Goal: Task Accomplishment & Management: Complete application form

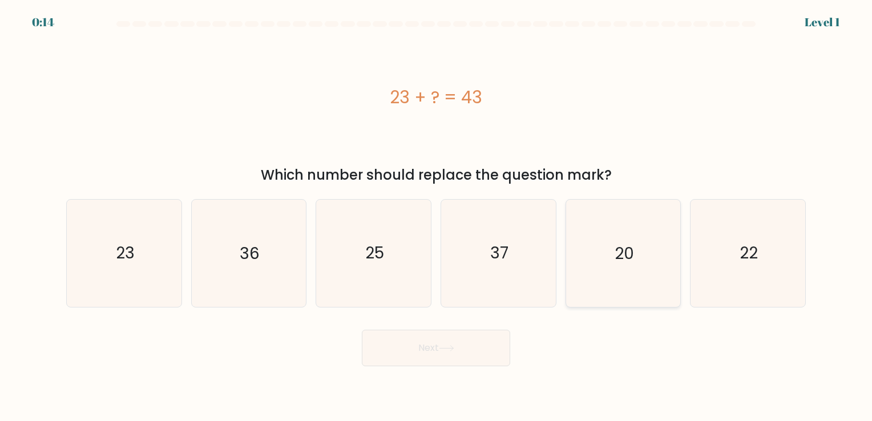
click at [644, 259] on icon "20" at bounding box center [623, 253] width 107 height 107
click at [437, 216] on input "e. 20" at bounding box center [436, 214] width 1 height 6
radio input "true"
click at [445, 351] on icon at bounding box center [446, 348] width 15 height 6
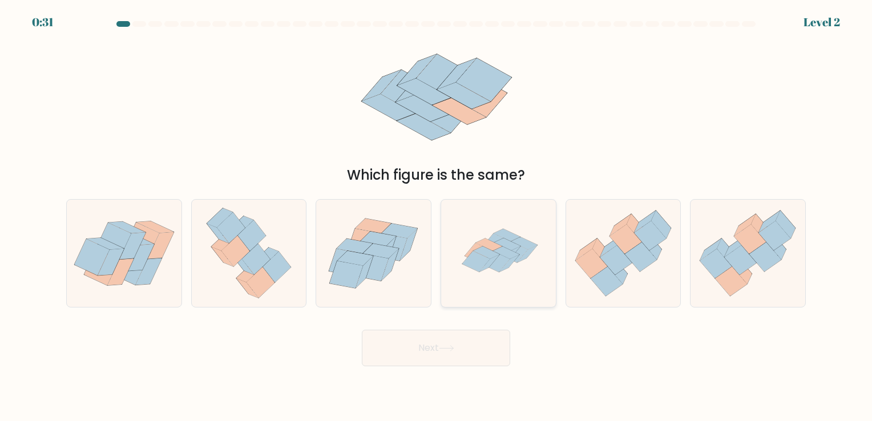
click at [516, 258] on icon at bounding box center [510, 263] width 20 height 17
click at [437, 216] on input "d." at bounding box center [436, 214] width 1 height 6
radio input "true"
click at [466, 347] on button "Next" at bounding box center [436, 348] width 148 height 37
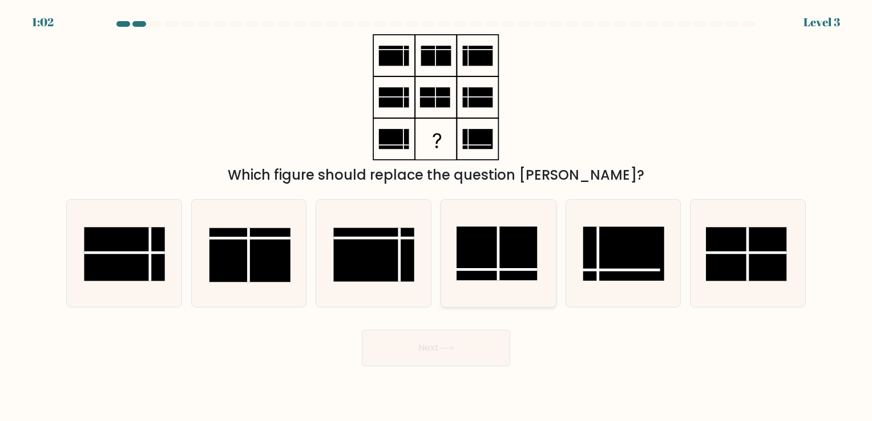
click at [483, 264] on rect at bounding box center [497, 254] width 81 height 54
click at [437, 216] on input "d." at bounding box center [436, 214] width 1 height 6
radio input "true"
click at [433, 345] on button "Next" at bounding box center [436, 348] width 148 height 37
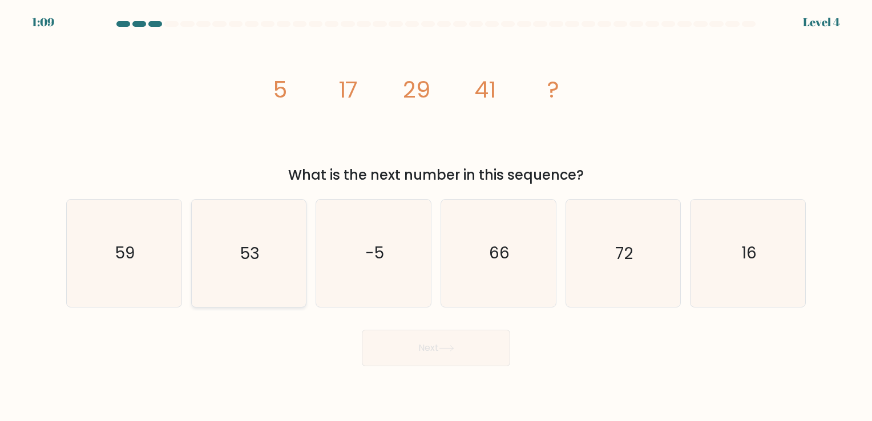
click at [251, 271] on icon "53" at bounding box center [248, 253] width 107 height 107
click at [436, 216] on input "b. 53" at bounding box center [436, 214] width 1 height 6
radio input "true"
click at [395, 351] on button "Next" at bounding box center [436, 348] width 148 height 37
click at [450, 352] on icon at bounding box center [446, 348] width 15 height 6
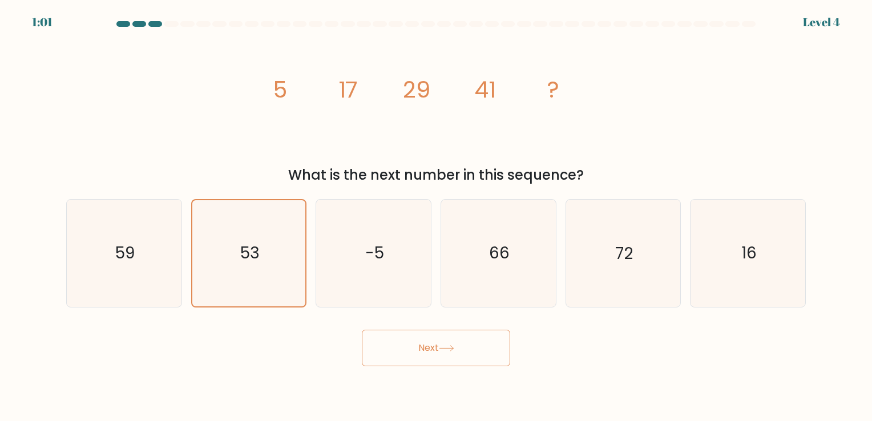
click at [419, 341] on button "Next" at bounding box center [436, 348] width 148 height 37
click at [247, 247] on text "53" at bounding box center [249, 254] width 19 height 22
click at [436, 216] on input "b. 53" at bounding box center [436, 214] width 1 height 6
click at [458, 350] on button "Next" at bounding box center [436, 348] width 148 height 37
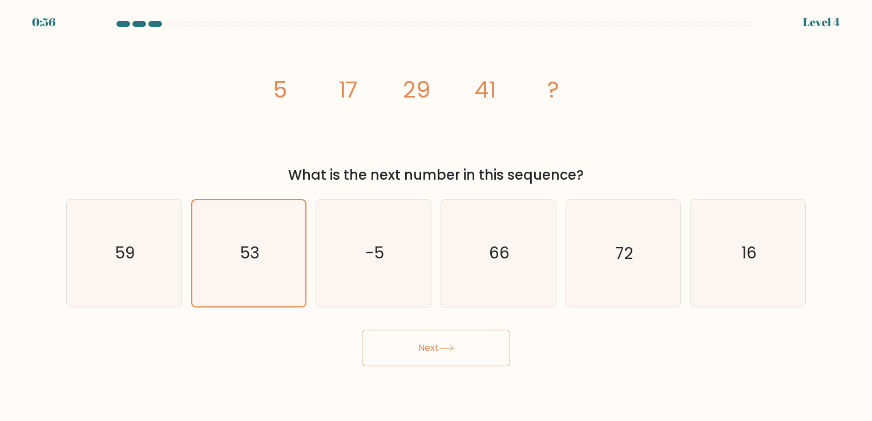
click at [458, 350] on button "Next" at bounding box center [436, 348] width 148 height 37
click at [434, 347] on button "Next" at bounding box center [436, 348] width 148 height 37
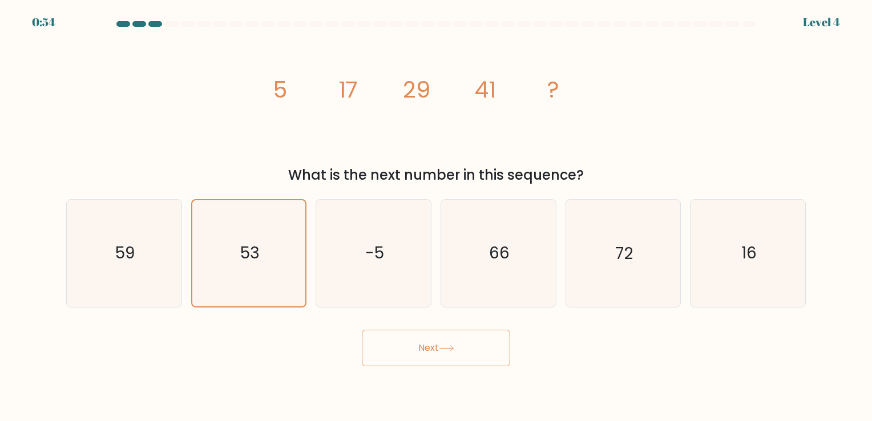
click at [434, 347] on button "Next" at bounding box center [436, 348] width 148 height 37
click at [256, 253] on text "53" at bounding box center [249, 254] width 19 height 22
click at [436, 216] on input "b. 53" at bounding box center [436, 214] width 1 height 6
click at [393, 148] on icon "image/svg+xml 5 17 29 41 ?" at bounding box center [436, 97] width 343 height 126
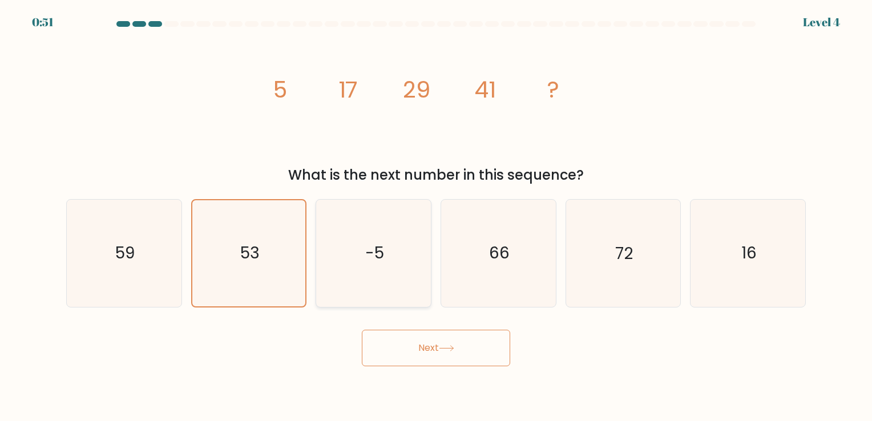
click at [372, 263] on text "-5" at bounding box center [374, 254] width 19 height 22
click at [436, 216] on input "c. -5" at bounding box center [436, 214] width 1 height 6
radio input "true"
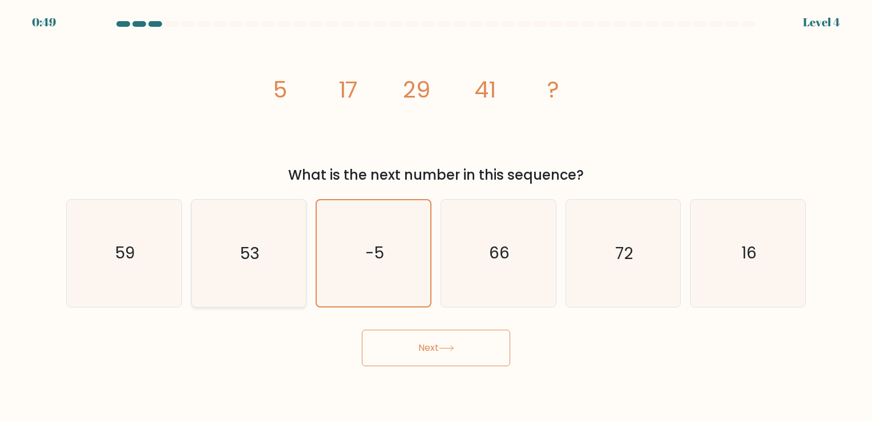
click at [280, 260] on icon "53" at bounding box center [248, 253] width 107 height 107
click at [436, 216] on input "b. 53" at bounding box center [436, 214] width 1 height 6
radio input "true"
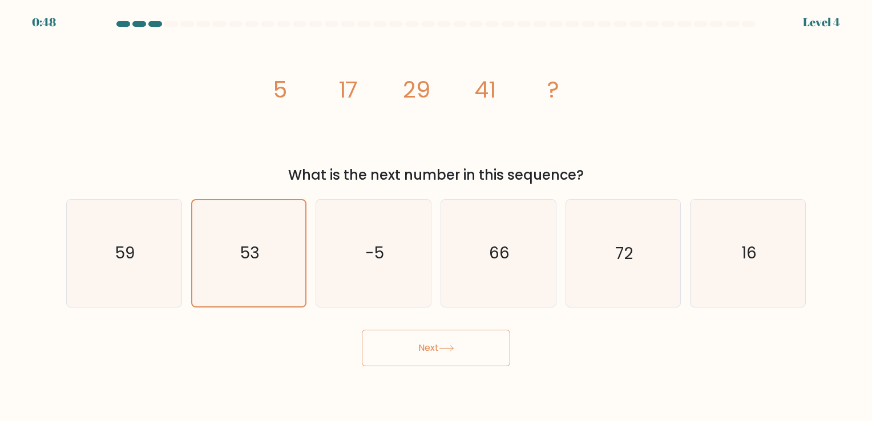
click at [409, 344] on button "Next" at bounding box center [436, 348] width 148 height 37
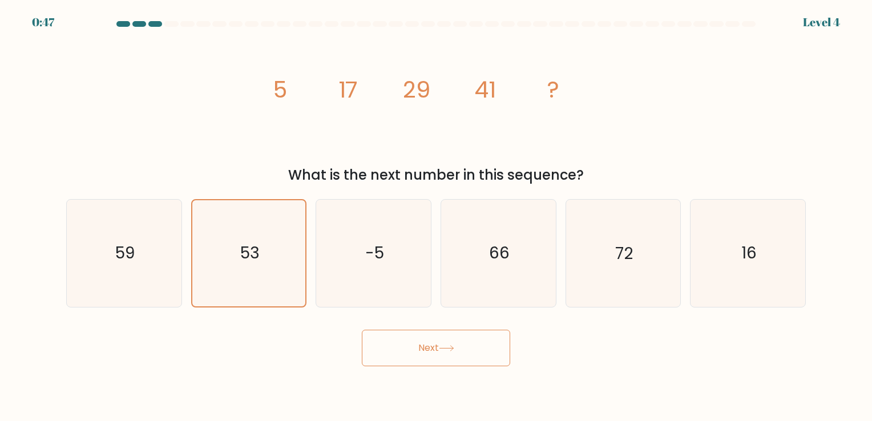
click at [409, 344] on button "Next" at bounding box center [436, 348] width 148 height 37
click at [461, 362] on button "Next" at bounding box center [436, 348] width 148 height 37
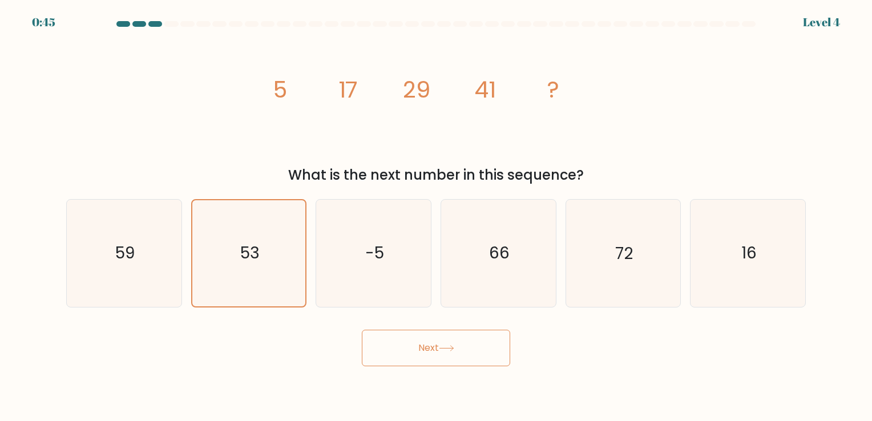
click at [461, 362] on button "Next" at bounding box center [436, 348] width 148 height 37
click at [450, 342] on button "Next" at bounding box center [436, 348] width 148 height 37
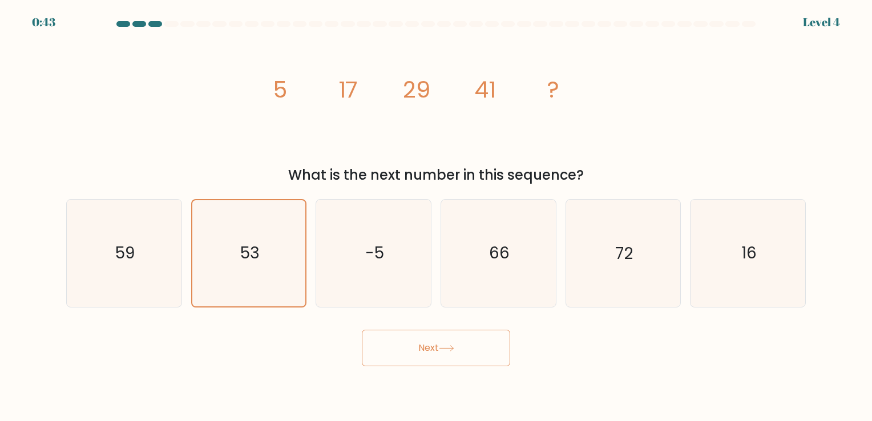
click at [450, 342] on button "Next" at bounding box center [436, 348] width 148 height 37
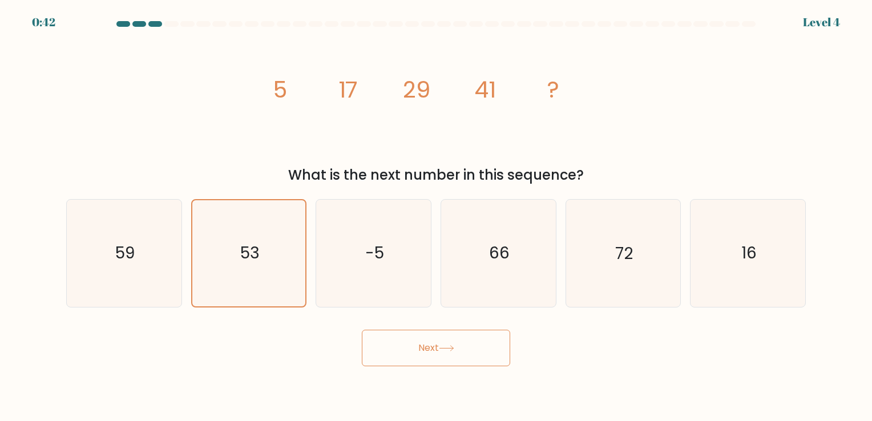
click at [450, 342] on button "Next" at bounding box center [436, 348] width 148 height 37
click at [550, 88] on tspan "?" at bounding box center [554, 90] width 12 height 32
click at [264, 277] on icon "53" at bounding box center [249, 253] width 106 height 106
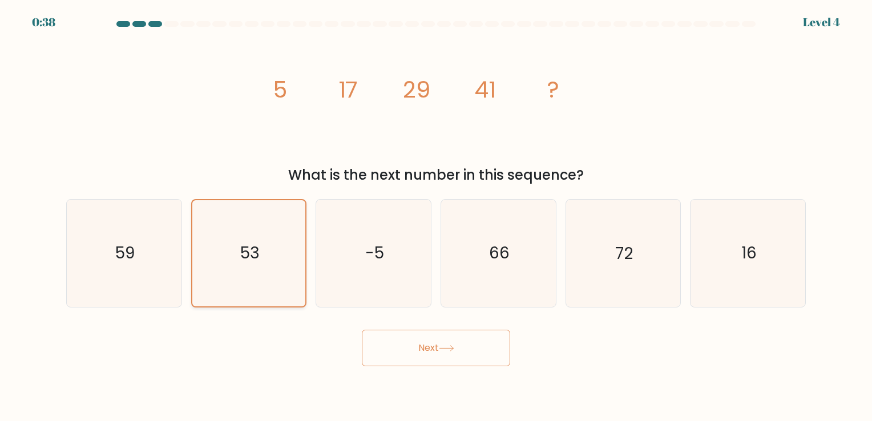
click at [436, 216] on input "b. 53" at bounding box center [436, 214] width 1 height 6
click at [118, 279] on icon "59" at bounding box center [124, 253] width 107 height 107
click at [436, 216] on input "a. 59" at bounding box center [436, 214] width 1 height 6
radio input "true"
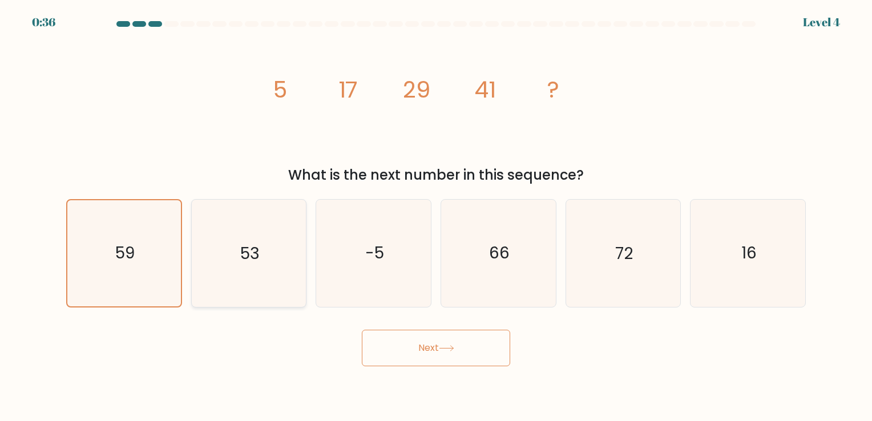
click at [271, 264] on icon "53" at bounding box center [248, 253] width 107 height 107
click at [436, 216] on input "b. 53" at bounding box center [436, 214] width 1 height 6
radio input "true"
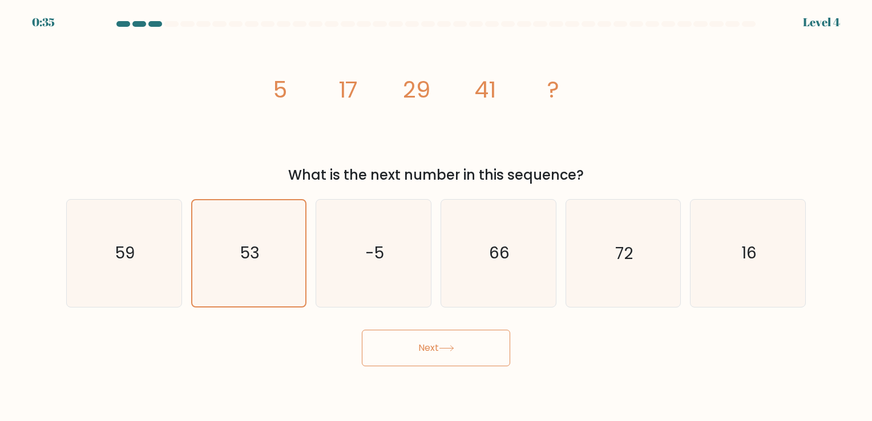
click at [412, 346] on button "Next" at bounding box center [436, 348] width 148 height 37
click at [408, 346] on button "Next" at bounding box center [436, 348] width 148 height 37
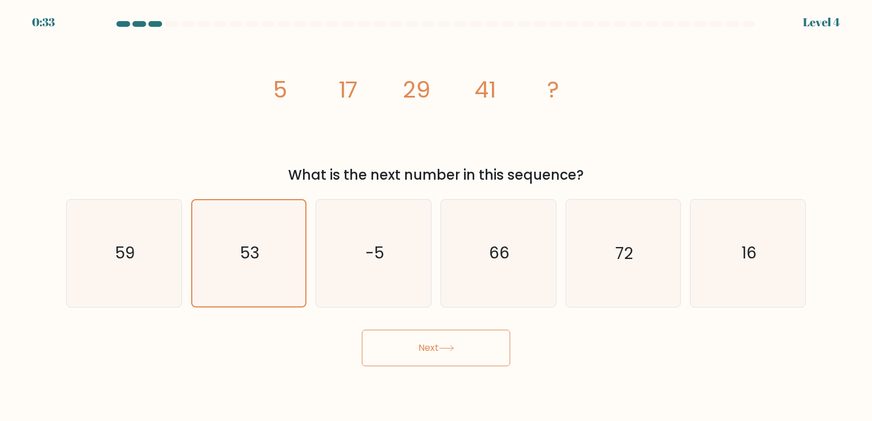
click at [395, 351] on button "Next" at bounding box center [436, 348] width 148 height 37
click at [447, 330] on button "Next" at bounding box center [436, 348] width 148 height 37
drag, startPoint x: 447, startPoint y: 329, endPoint x: 250, endPoint y: 183, distance: 245.3
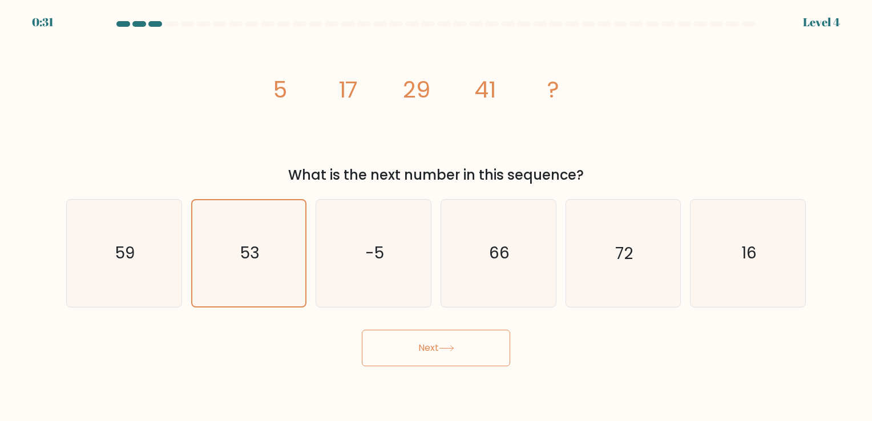
click at [250, 183] on form at bounding box center [436, 193] width 872 height 345
